Goal: Transaction & Acquisition: Purchase product/service

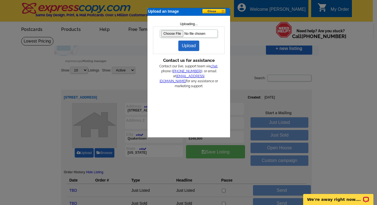
click at [189, 46] on link "Upload" at bounding box center [188, 46] width 21 height 10
click at [212, 10] on button at bounding box center [216, 12] width 28 height 6
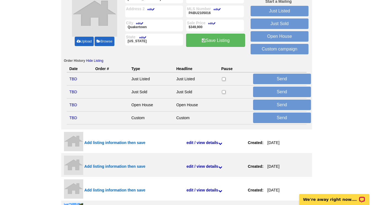
scroll to position [50, 0]
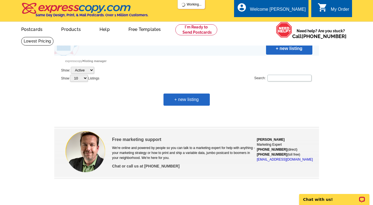
click at [298, 25] on link "My Account" at bounding box center [293, 27] width 22 height 4
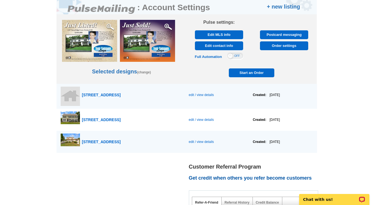
scroll to position [301, 0]
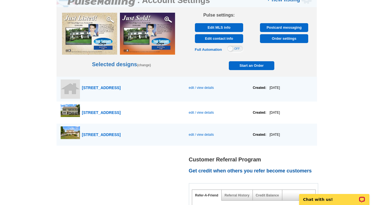
click at [121, 87] on span "1136 Red Barn lane, Quakertown" at bounding box center [101, 87] width 39 height 4
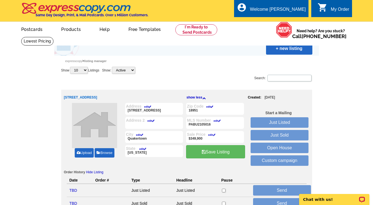
click at [298, 20] on ul "My Account Logout" at bounding box center [293, 32] width 31 height 24
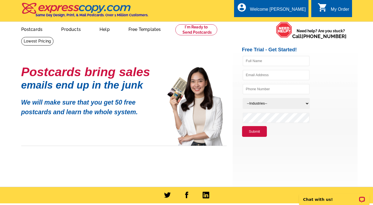
click at [294, 20] on ul "My Account Logout" at bounding box center [293, 32] width 31 height 24
click at [297, 25] on link "My Account" at bounding box center [293, 27] width 22 height 4
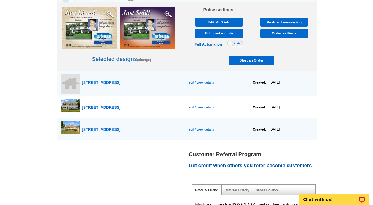
scroll to position [303, 0]
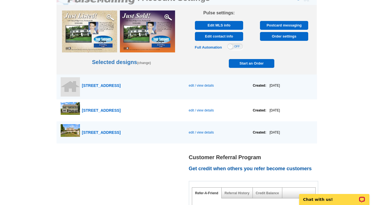
click at [121, 86] on span "[STREET_ADDRESS]" at bounding box center [101, 85] width 39 height 4
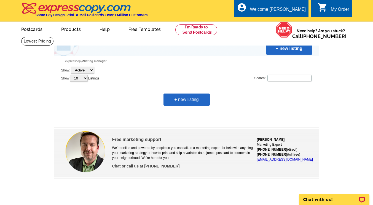
click at [296, 25] on link "My Account" at bounding box center [293, 27] width 22 height 4
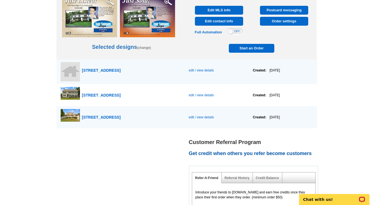
scroll to position [311, 0]
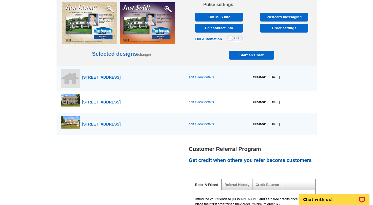
click at [121, 77] on span "1136 Red Barn lane, Quakertown" at bounding box center [101, 77] width 39 height 4
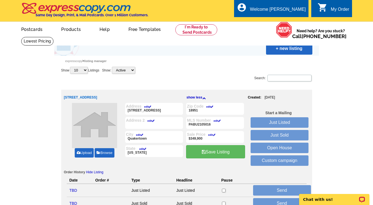
click at [298, 25] on link "My Account" at bounding box center [293, 27] width 22 height 4
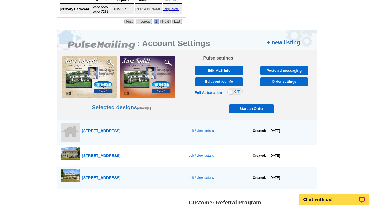
scroll to position [334, 0]
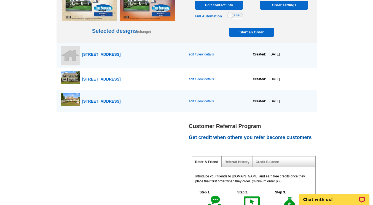
click at [121, 54] on span "[STREET_ADDRESS]" at bounding box center [101, 54] width 39 height 4
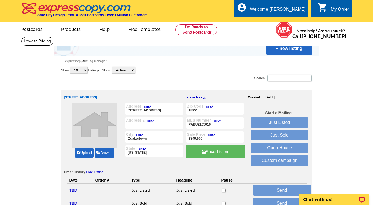
drag, startPoint x: 337, startPoint y: 62, endPoint x: 338, endPoint y: 60, distance: 2.8
click at [87, 153] on link "Upload" at bounding box center [84, 152] width 19 height 9
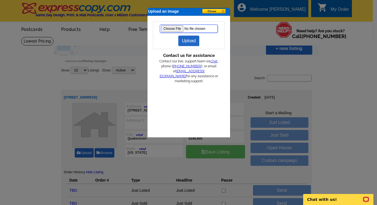
click at [173, 30] on input "file" at bounding box center [189, 29] width 58 height 8
type input "C:\fakepath\1-web-or-mls-DSC04997.JPG"
click at [190, 40] on link "Upload" at bounding box center [188, 41] width 21 height 10
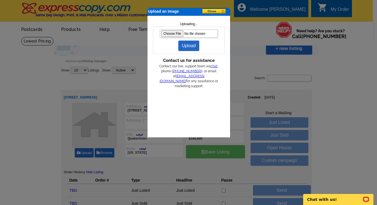
click at [213, 10] on button at bounding box center [216, 12] width 28 height 6
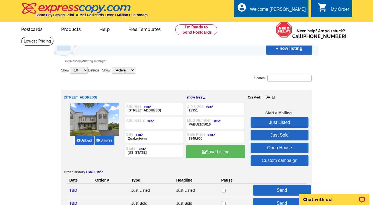
click at [282, 123] on link "Just Listed" at bounding box center [280, 122] width 58 height 10
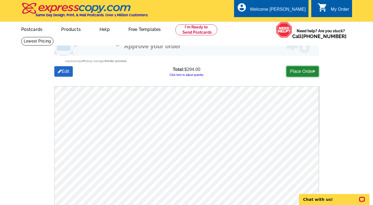
click at [303, 71] on link "Place Order" at bounding box center [303, 71] width 32 height 10
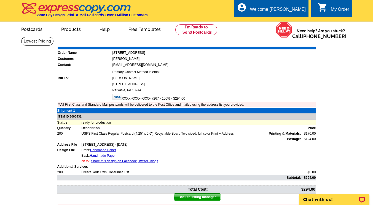
click at [302, 44] on link "Print Invoice" at bounding box center [301, 42] width 29 height 5
